Goal: Transaction & Acquisition: Purchase product/service

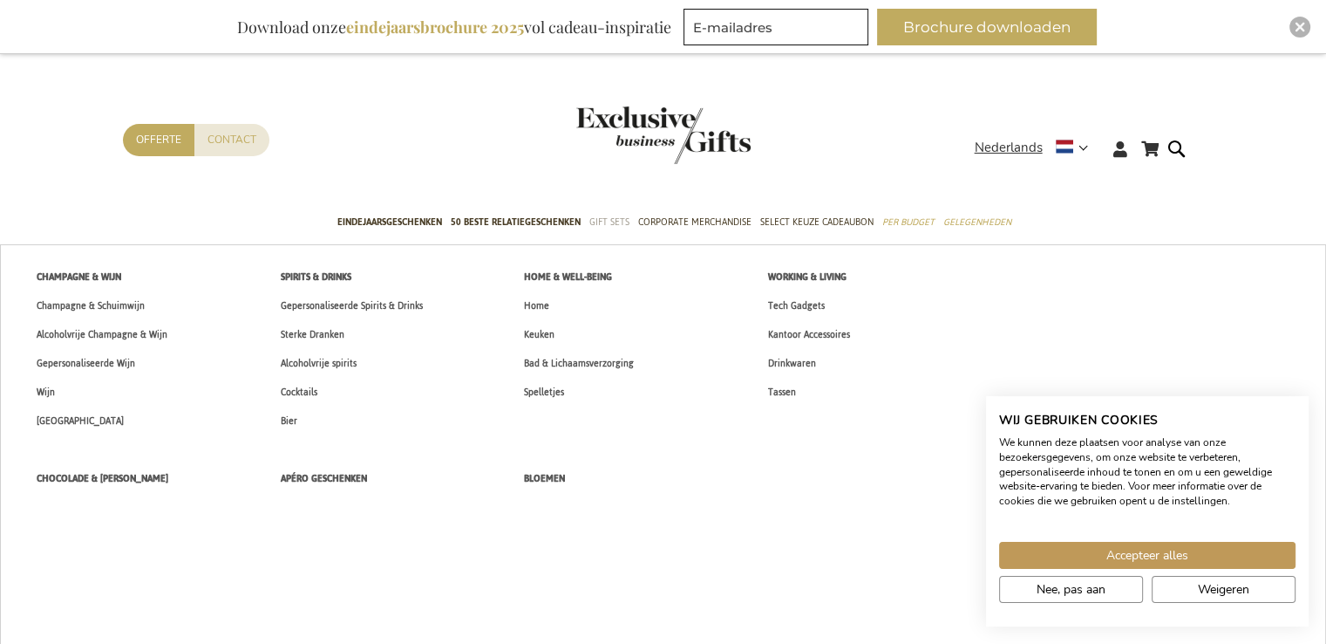
click at [617, 215] on span "Gift Sets" at bounding box center [609, 222] width 40 height 18
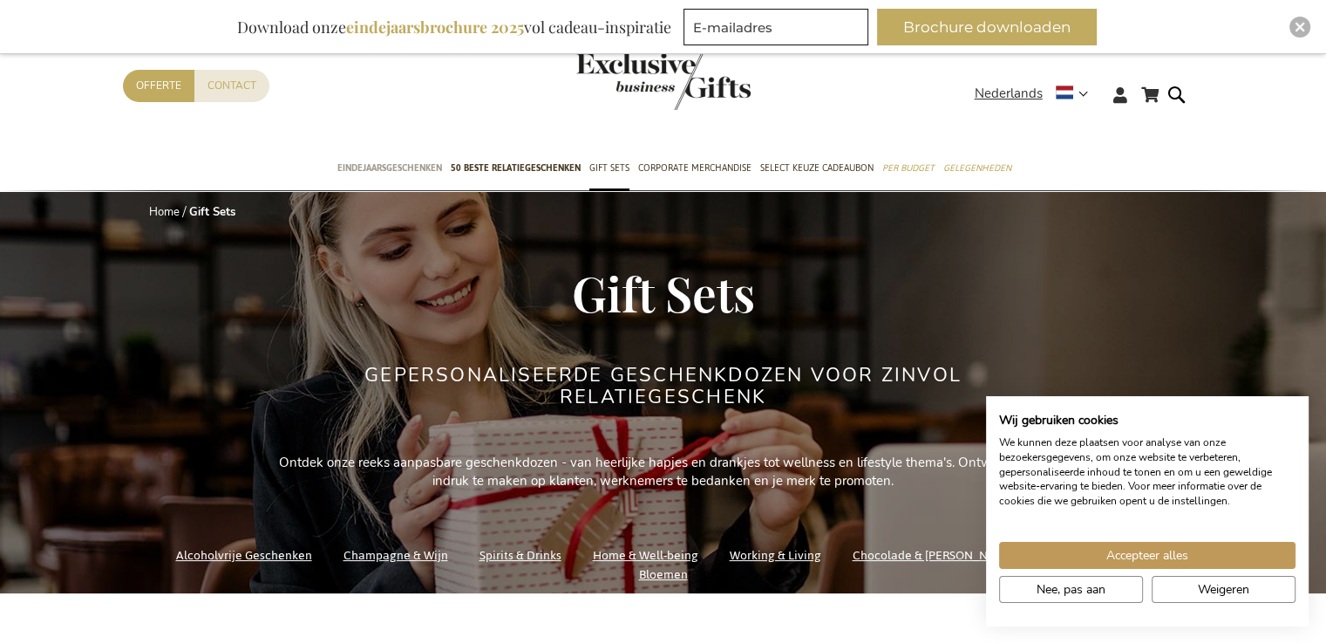
click at [439, 161] on span "Eindejaarsgeschenken" at bounding box center [389, 168] width 105 height 18
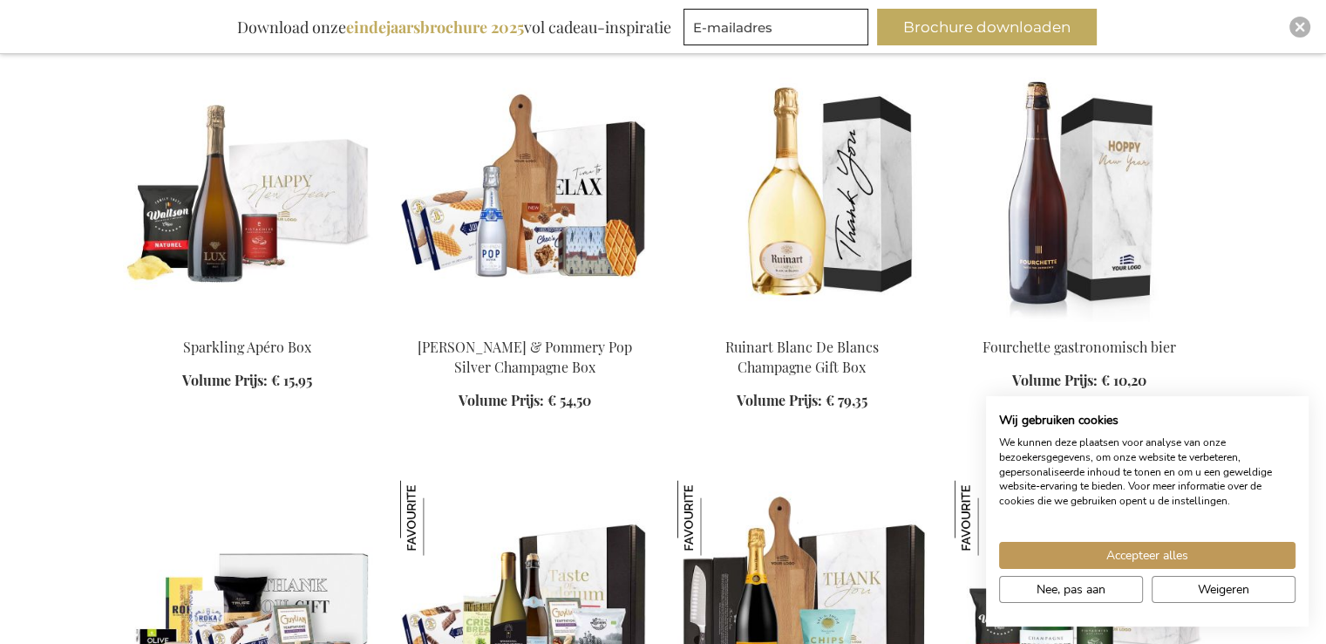
scroll to position [3254, 0]
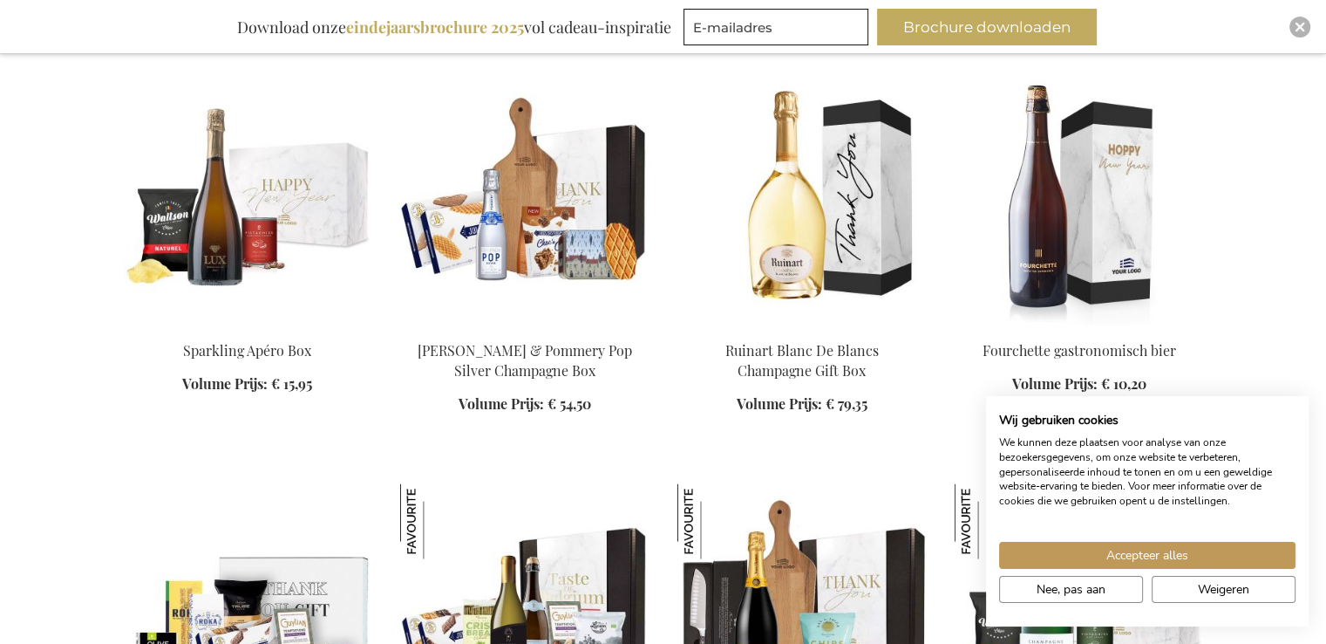
click at [509, 198] on img at bounding box center [524, 202] width 249 height 244
